Goal: Answer question/provide support

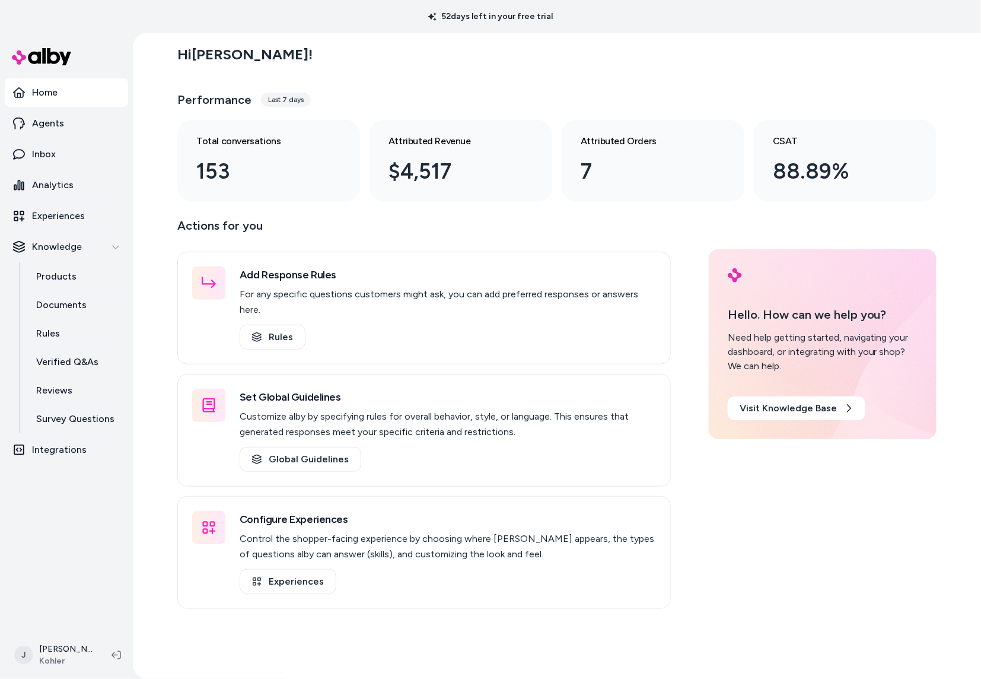
drag, startPoint x: 160, startPoint y: 295, endPoint x: 152, endPoint y: 277, distance: 19.7
click at [162, 291] on div "Hi Jackie ! Performance Last 7 days Total conversations 153 Attributed Revenue …" at bounding box center [557, 355] width 848 height 645
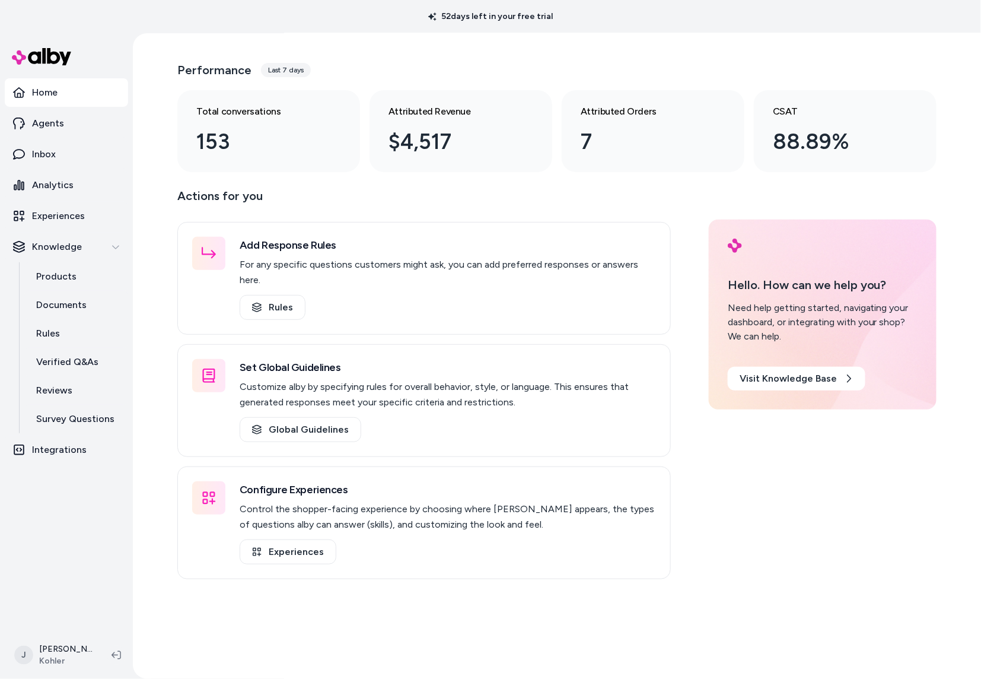
scroll to position [33, 0]
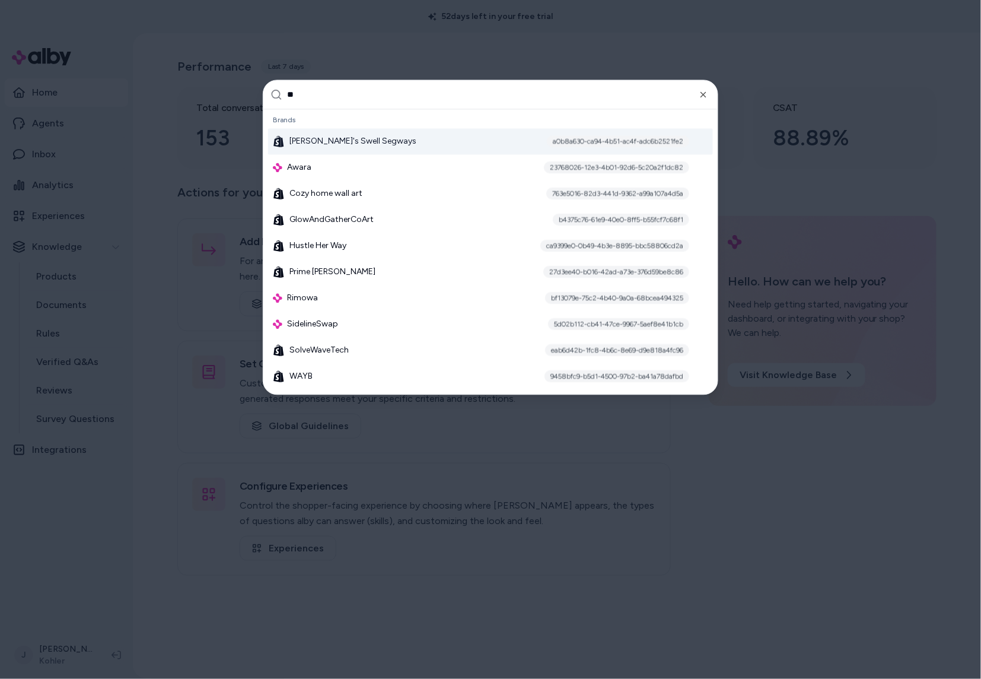
type input "*"
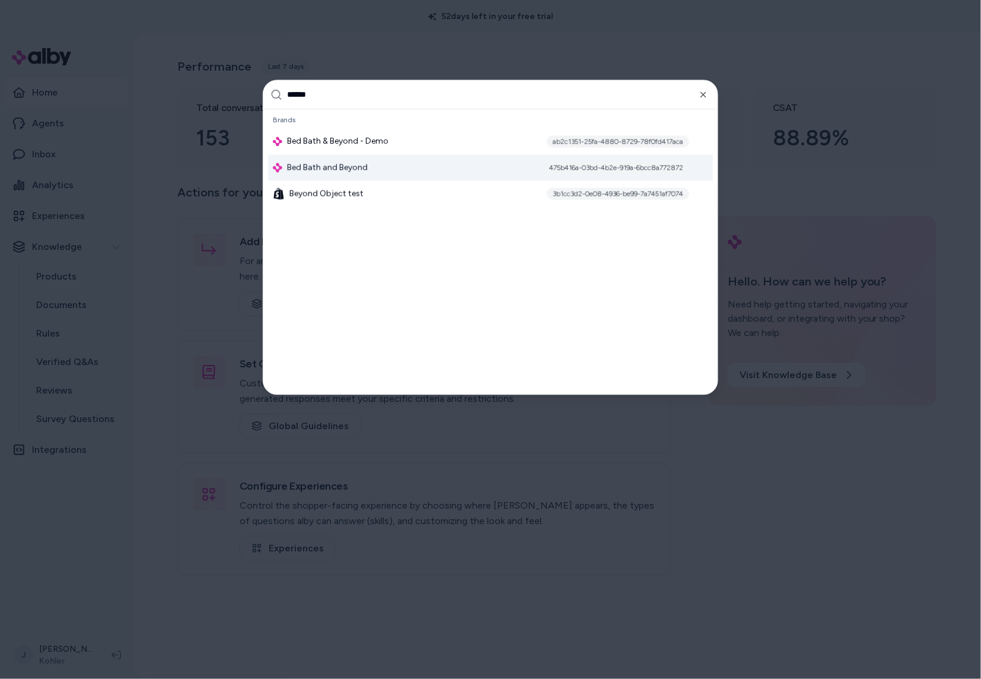
type input "******"
click at [312, 167] on span "Bed Bath and Beyond" at bounding box center [327, 168] width 81 height 12
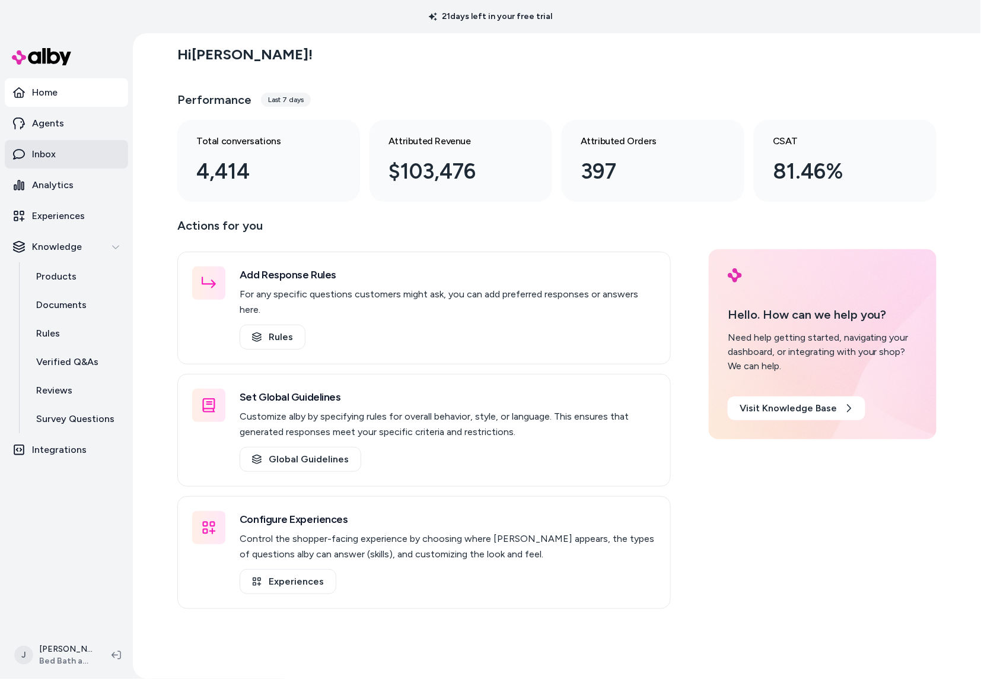
click at [46, 152] on p "Inbox" at bounding box center [44, 154] width 24 height 14
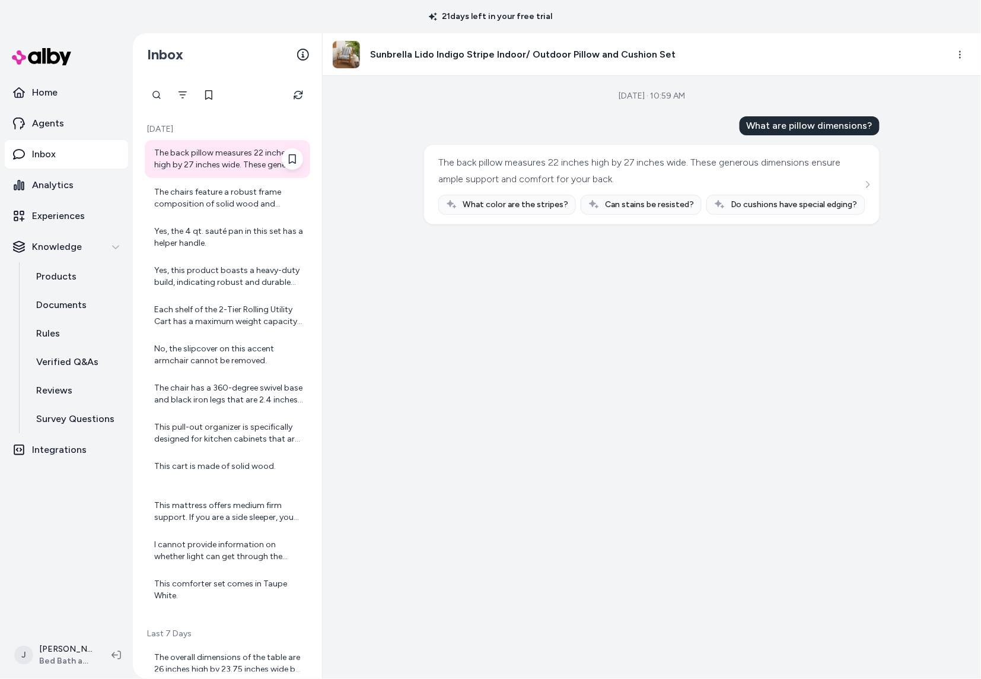
click at [235, 163] on div "The back pillow measures 22 inches high by 27 inches wide. These generous dimen…" at bounding box center [228, 159] width 149 height 24
click at [217, 201] on div "The chairs feature a robust frame composition of solid wood and plywood, provid…" at bounding box center [228, 198] width 149 height 24
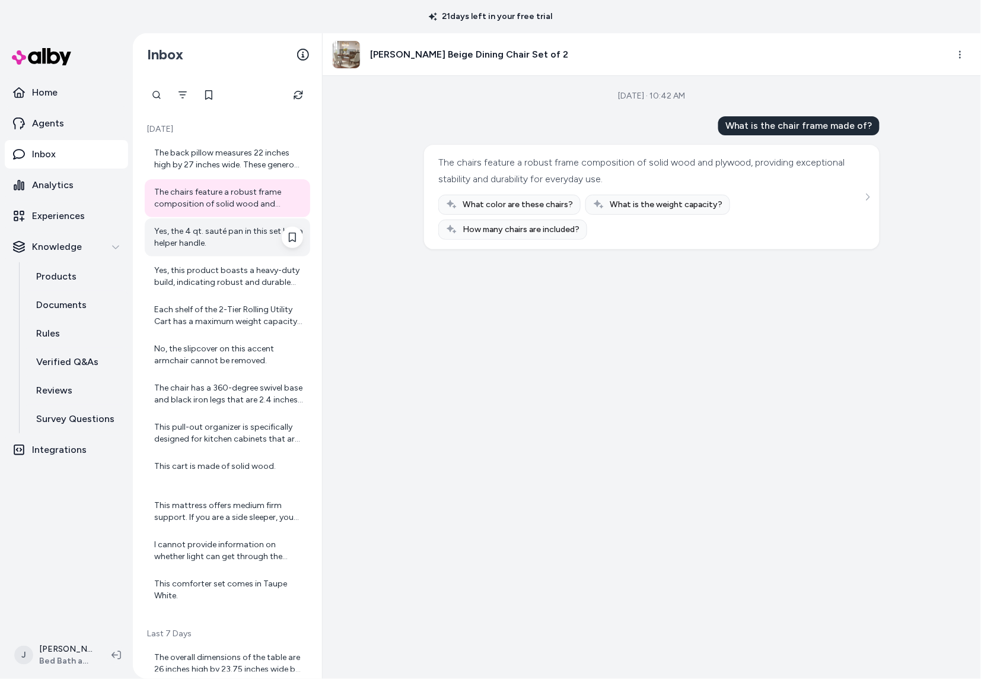
click at [205, 229] on div "Yes, the 4 qt. sauté pan in this set has a helper handle." at bounding box center [228, 237] width 149 height 24
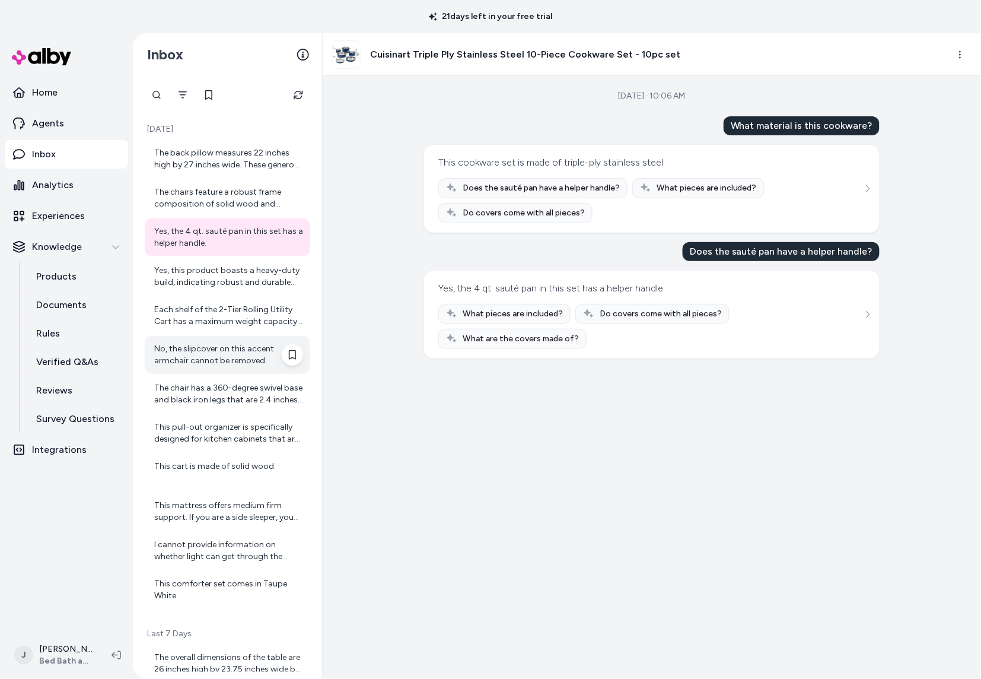
drag, startPoint x: 205, startPoint y: 348, endPoint x: 195, endPoint y: 343, distance: 10.9
click at [205, 348] on div "No, the slipcover on this accent armchair cannot be removed." at bounding box center [228, 355] width 149 height 24
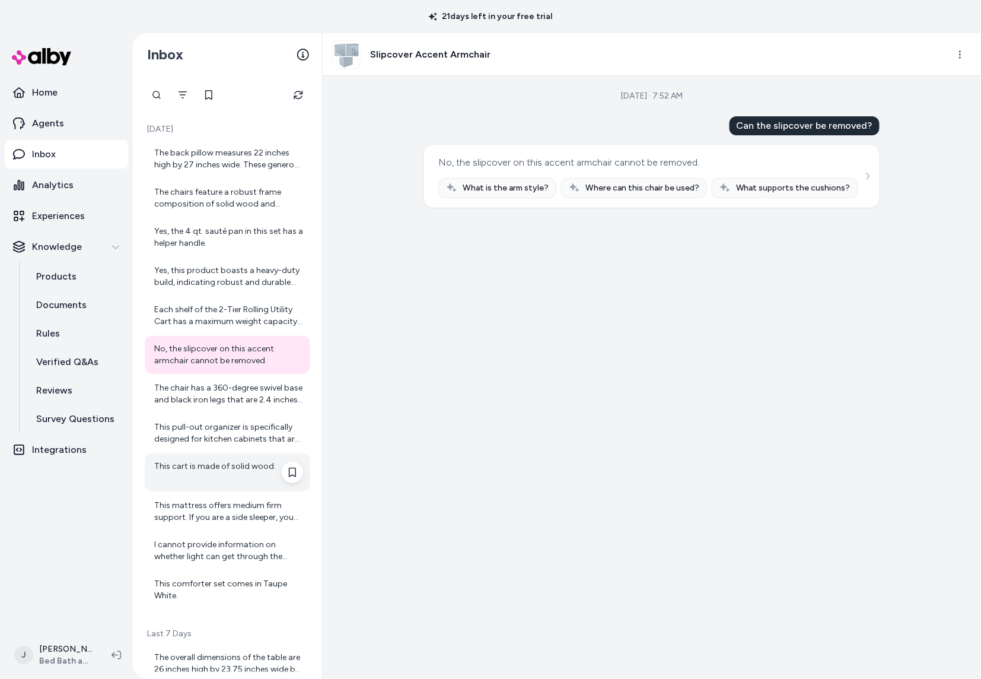
click at [202, 457] on div "This cart is made of solid wood." at bounding box center [227, 472] width 165 height 38
